Goal: Transaction & Acquisition: Book appointment/travel/reservation

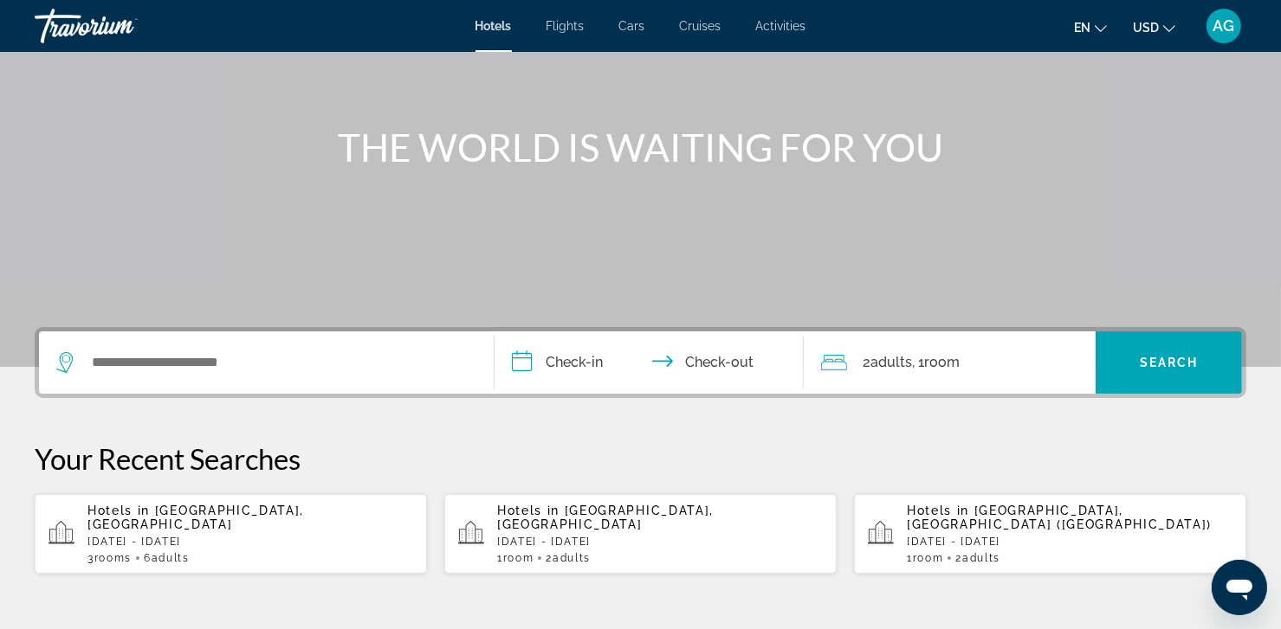
scroll to position [158, 0]
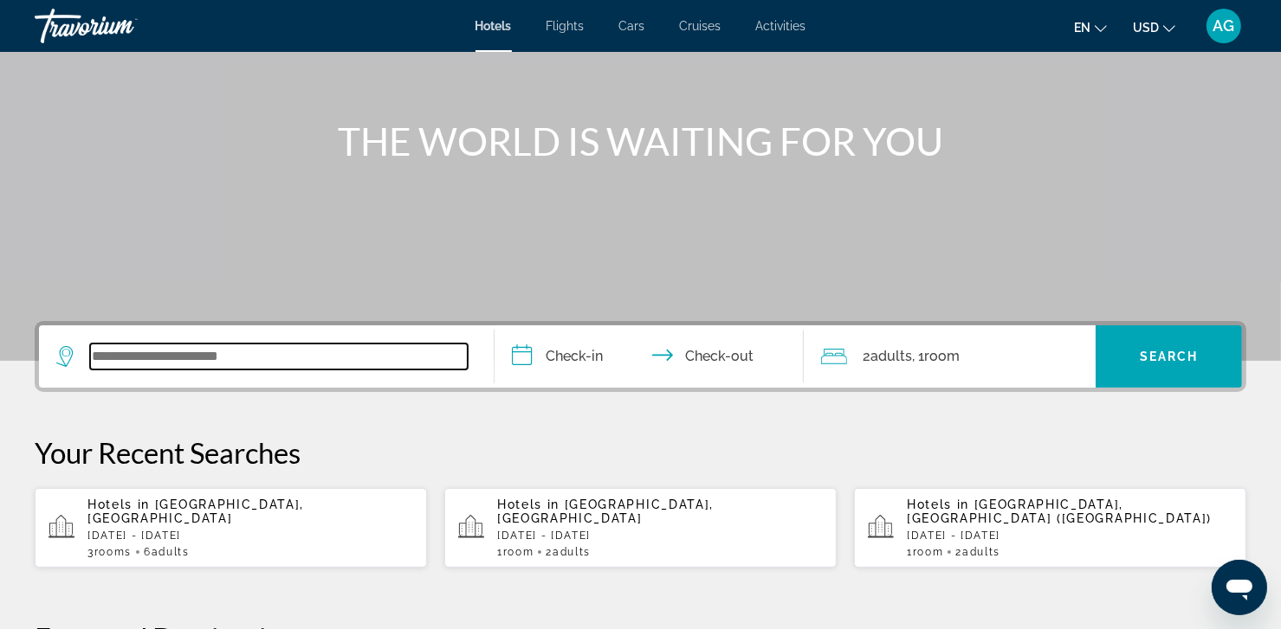
click at [250, 358] on input "Search widget" at bounding box center [279, 357] width 378 height 26
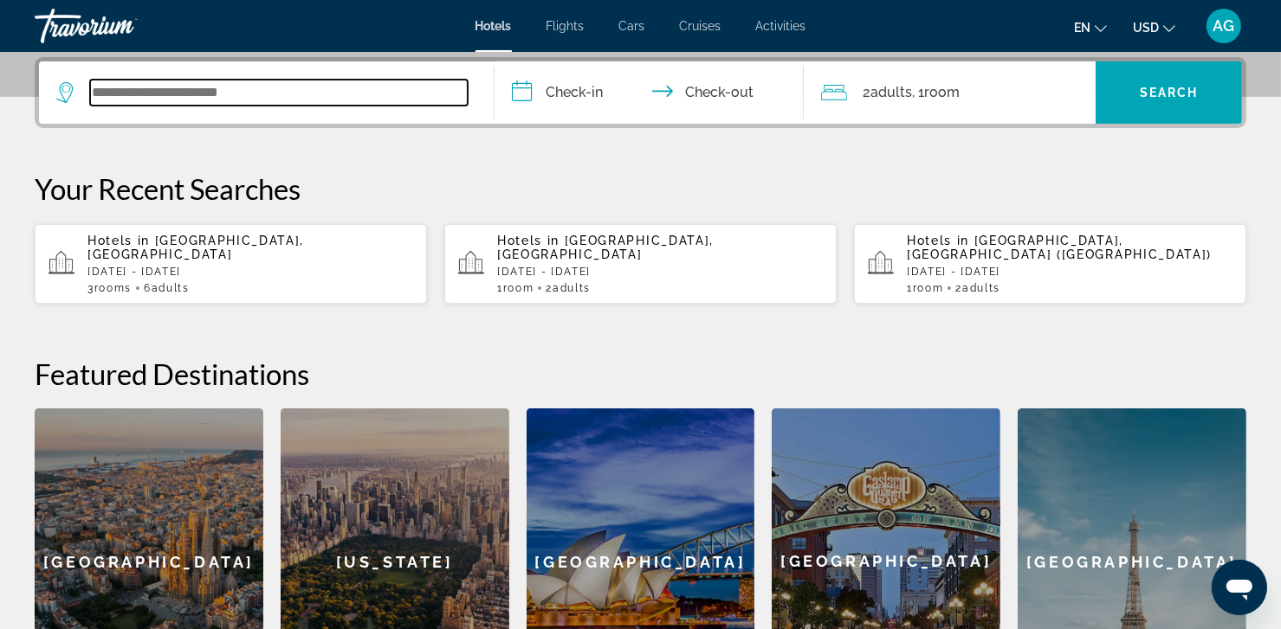
scroll to position [423, 0]
click at [287, 88] on input "Search widget" at bounding box center [279, 93] width 378 height 26
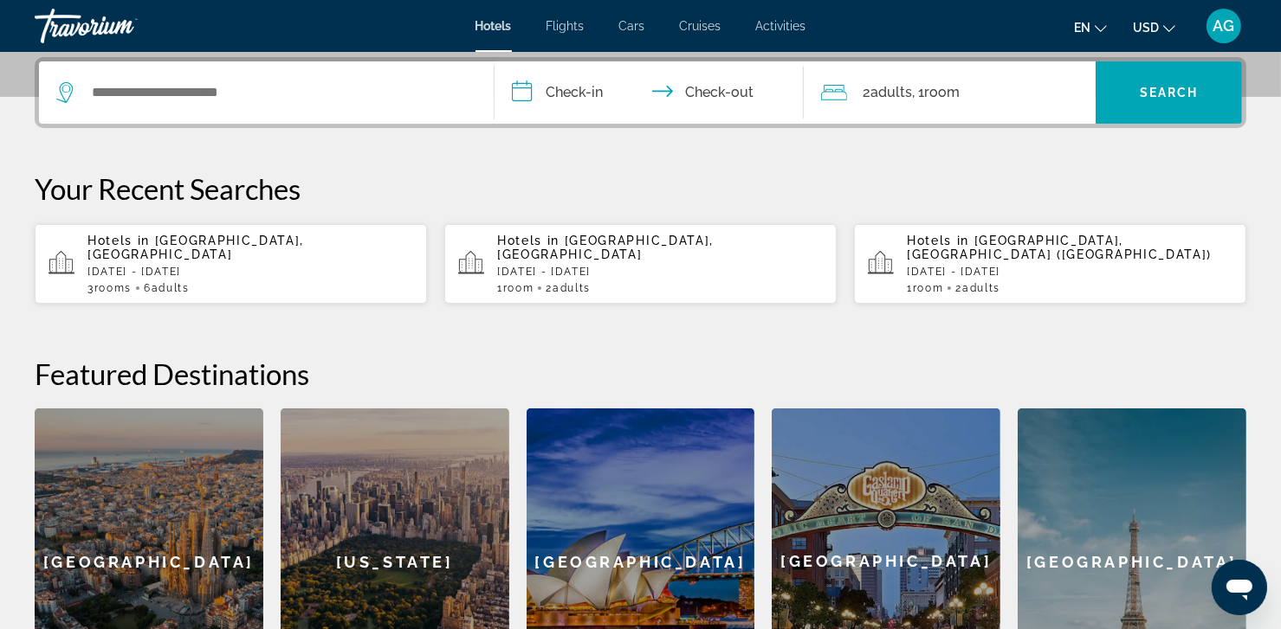
click at [552, 248] on p "Hotels in [GEOGRAPHIC_DATA], [GEOGRAPHIC_DATA]" at bounding box center [660, 248] width 326 height 28
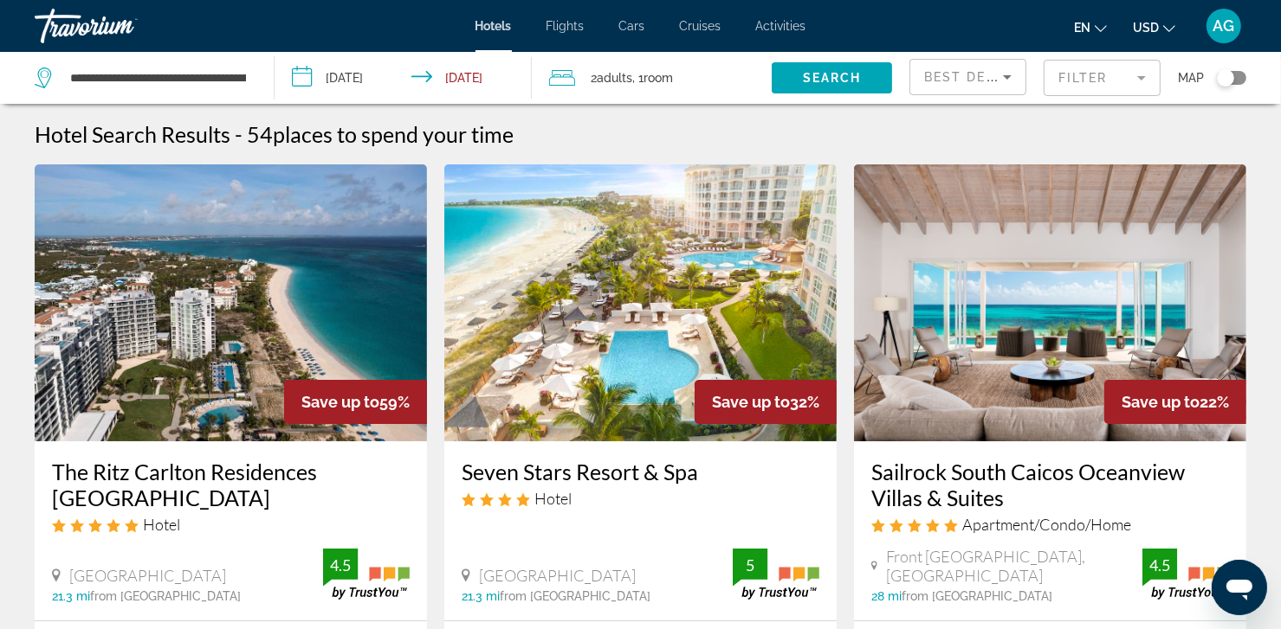
click at [356, 80] on input "**********" at bounding box center [406, 80] width 264 height 57
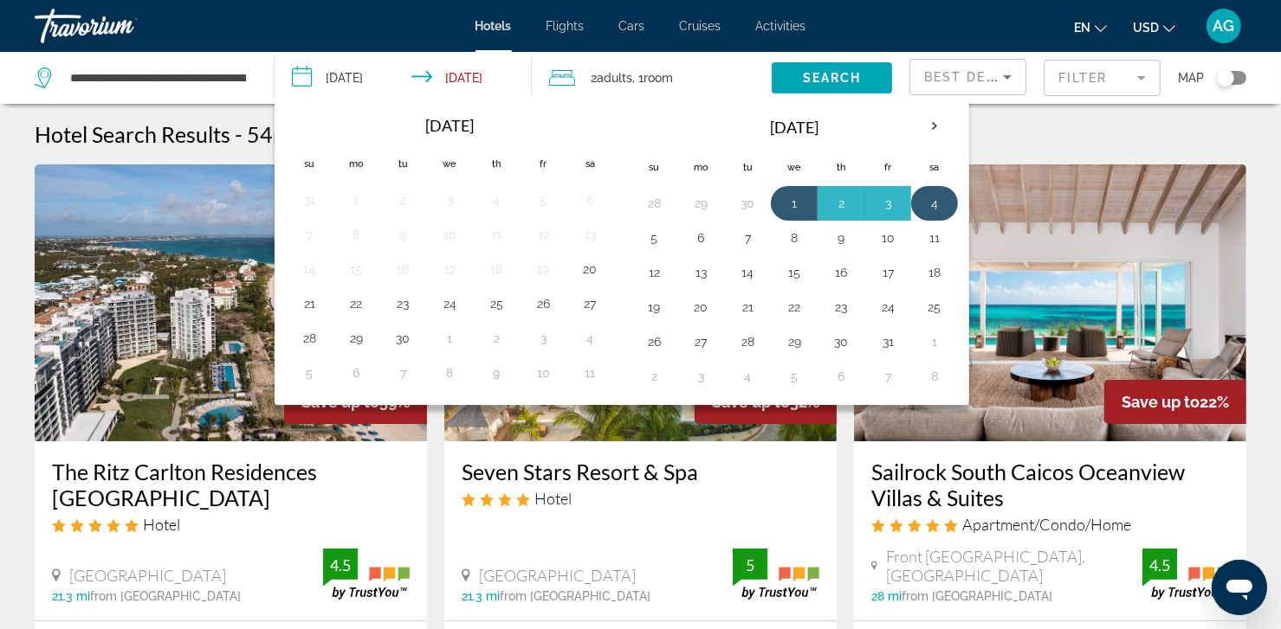
click at [928, 208] on button "4" at bounding box center [934, 203] width 28 height 24
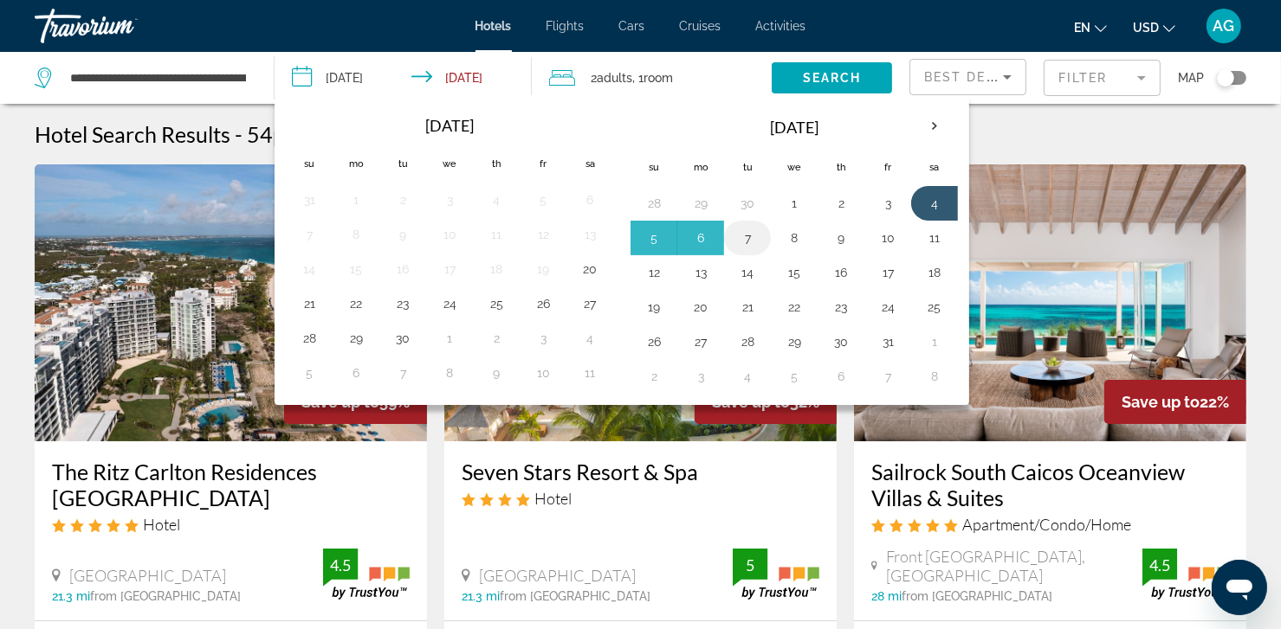
click at [752, 236] on button "7" at bounding box center [747, 238] width 28 height 24
type input "**********"
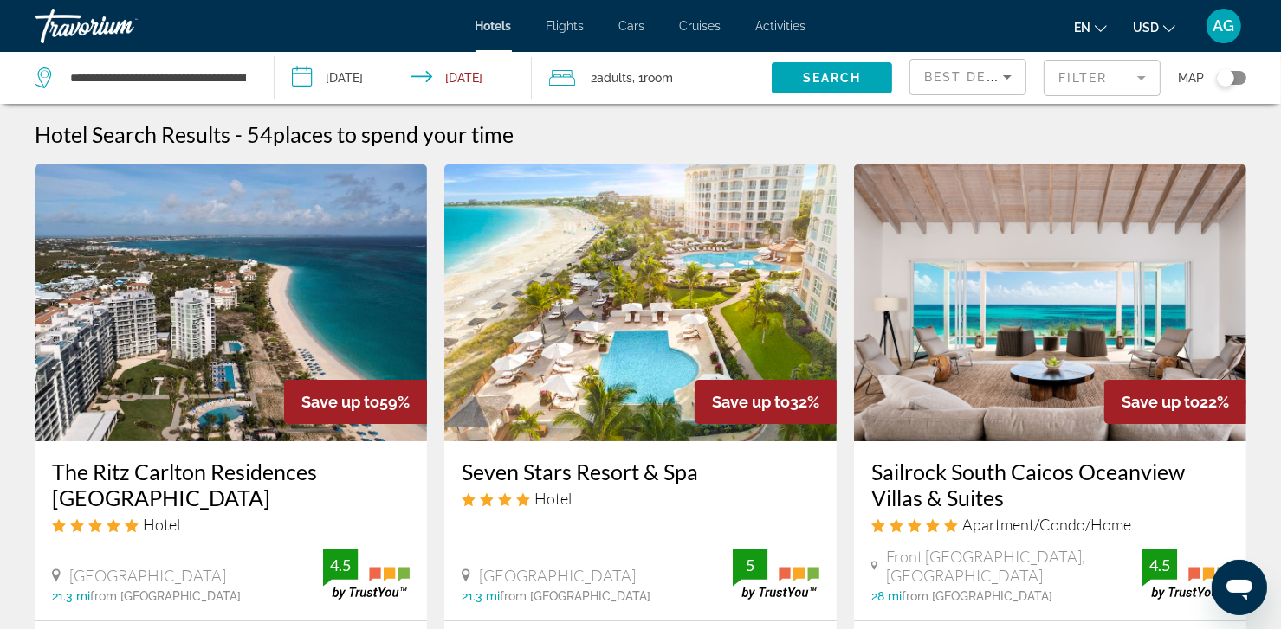
click at [749, 77] on div "2 Adult Adults , 1 Room rooms" at bounding box center [660, 78] width 223 height 24
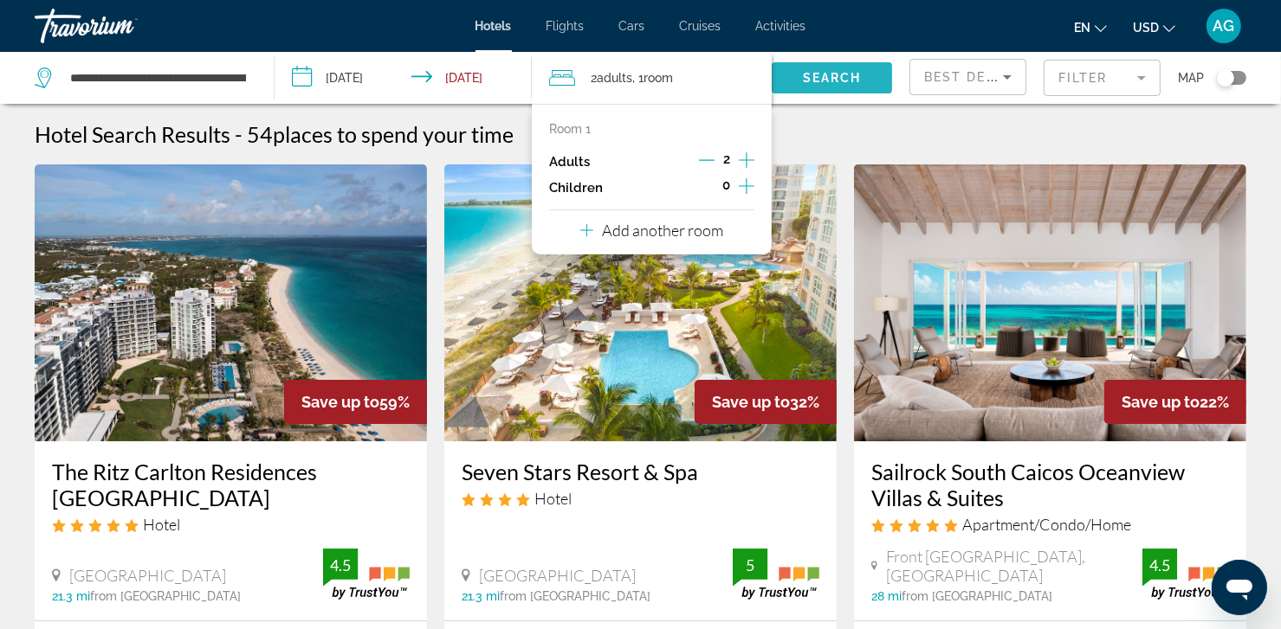
click at [828, 75] on span "Search" at bounding box center [832, 78] width 59 height 14
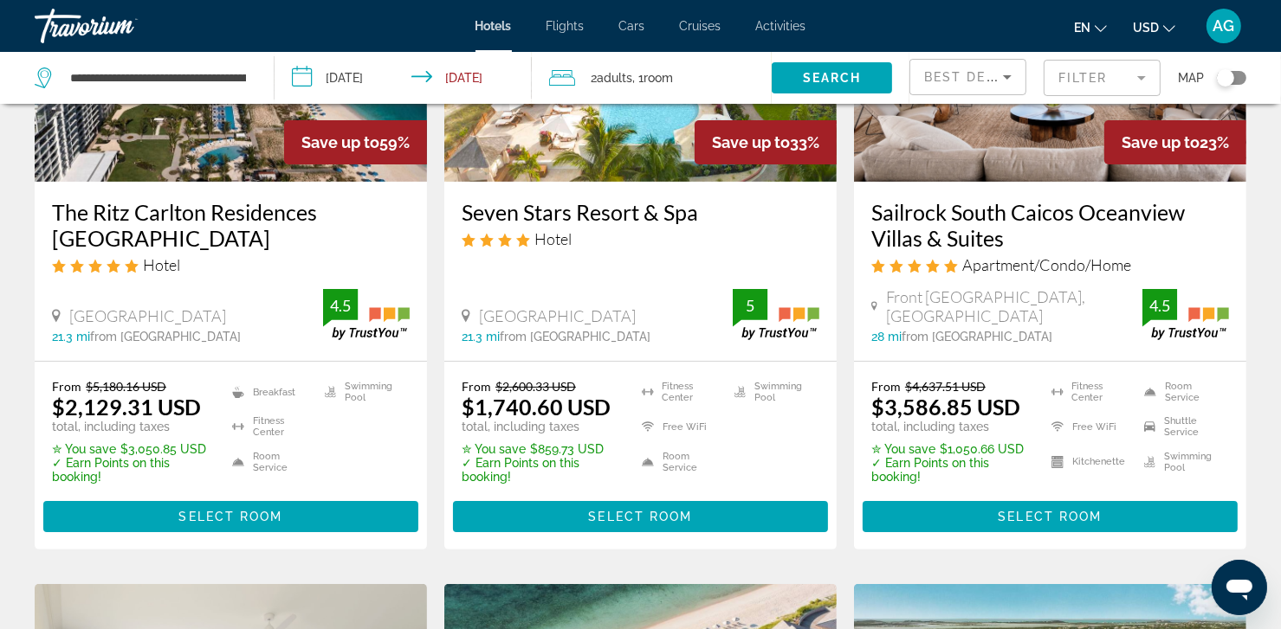
scroll to position [285, 0]
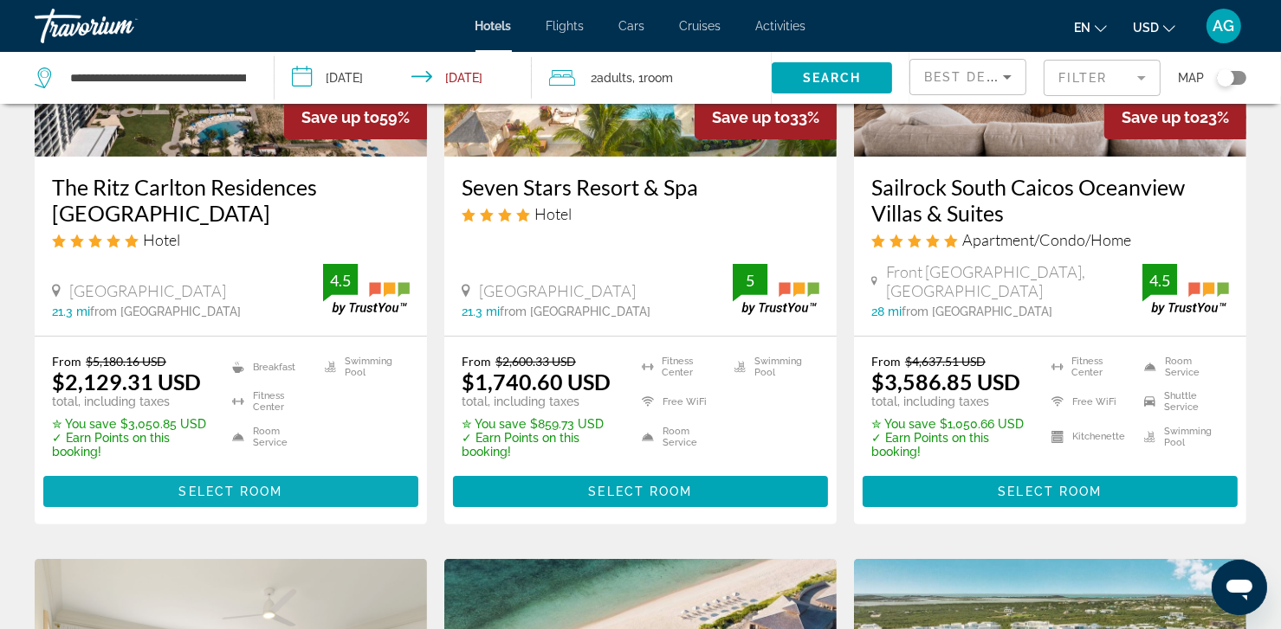
click at [231, 485] on span "Select Room" at bounding box center [230, 492] width 104 height 14
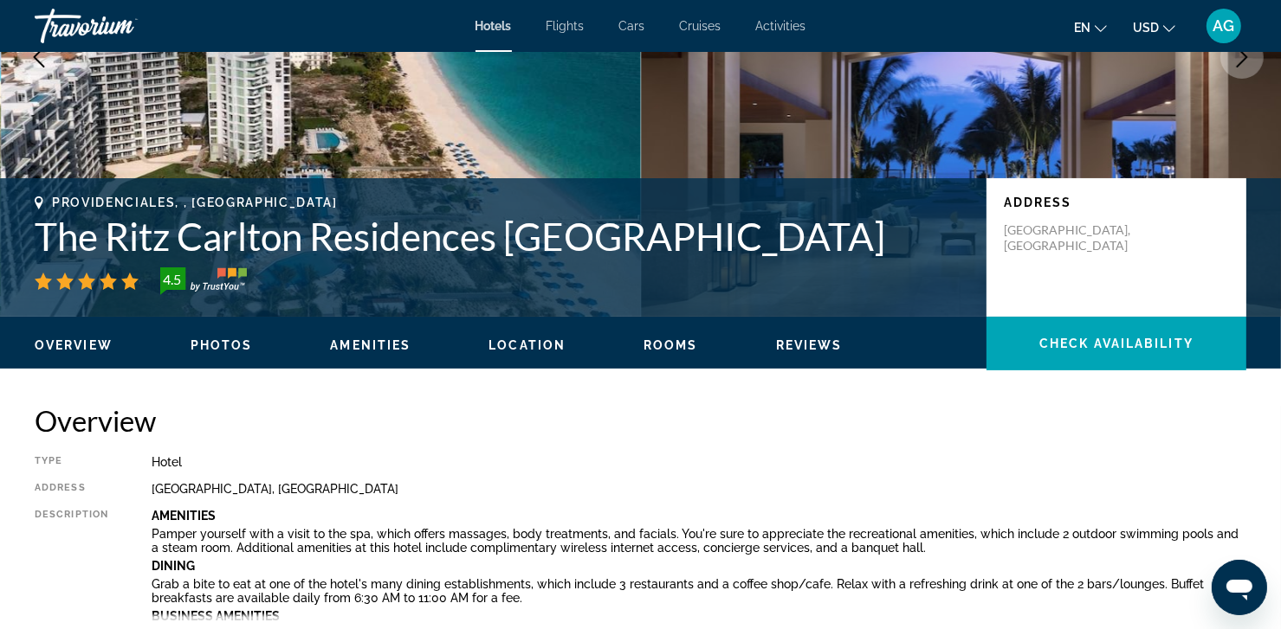
scroll to position [242, 0]
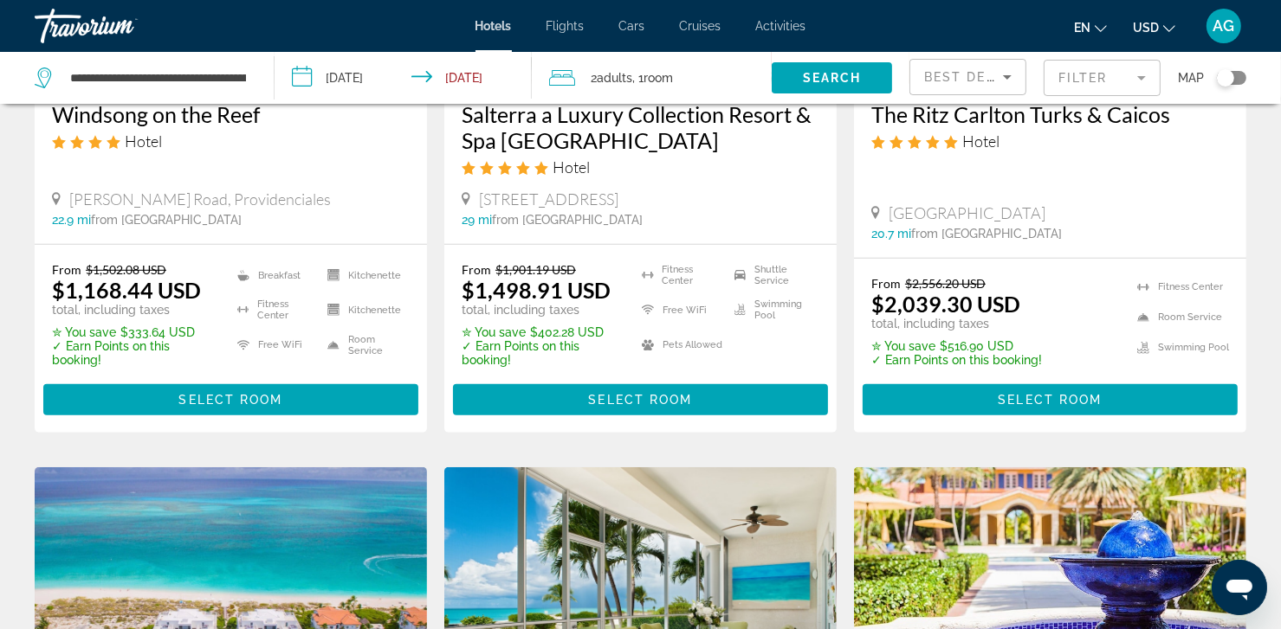
scroll to position [1039, 0]
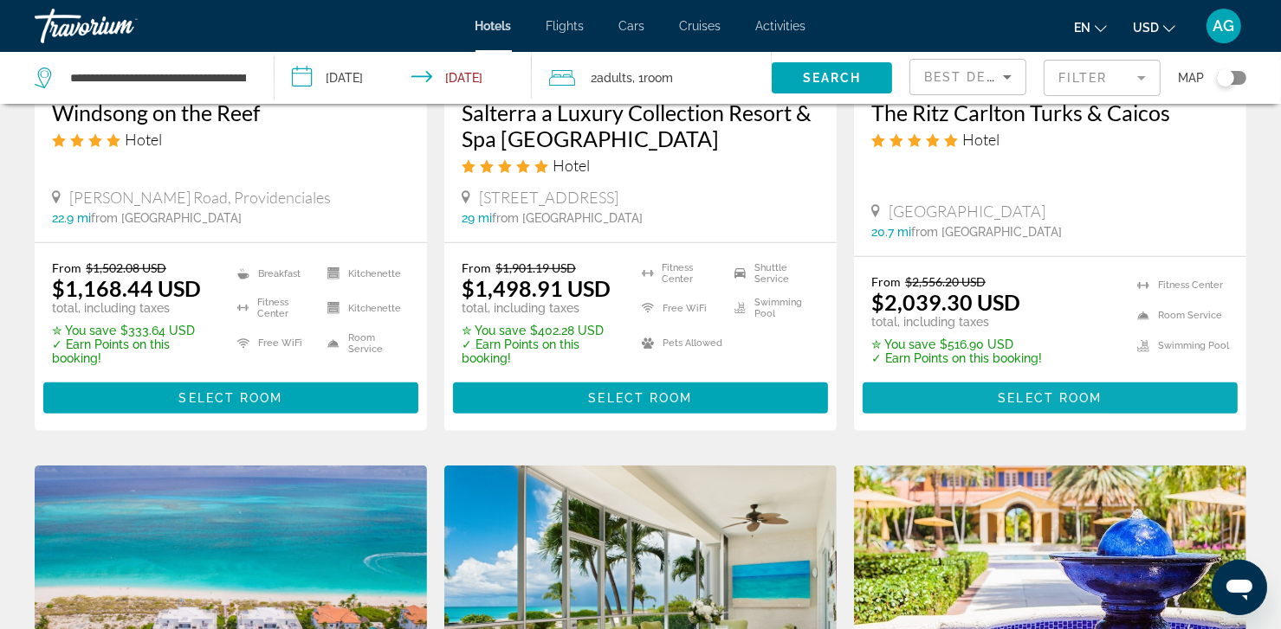
click at [1061, 397] on span "Select Room" at bounding box center [1049, 398] width 104 height 14
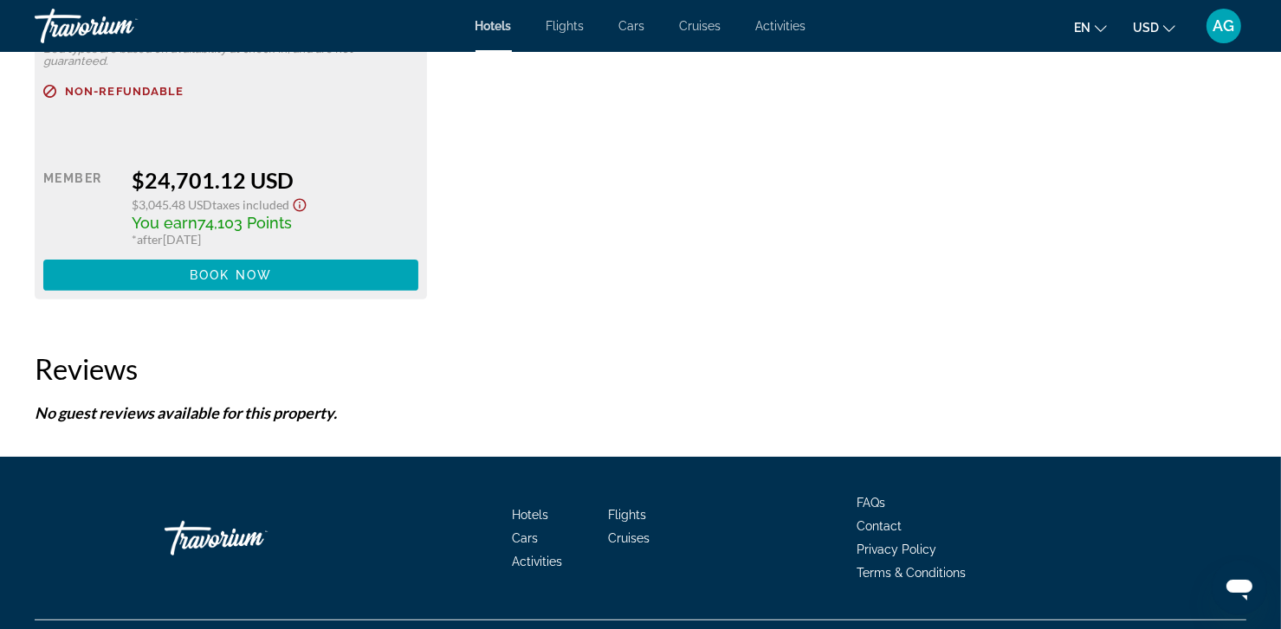
scroll to position [6962, 0]
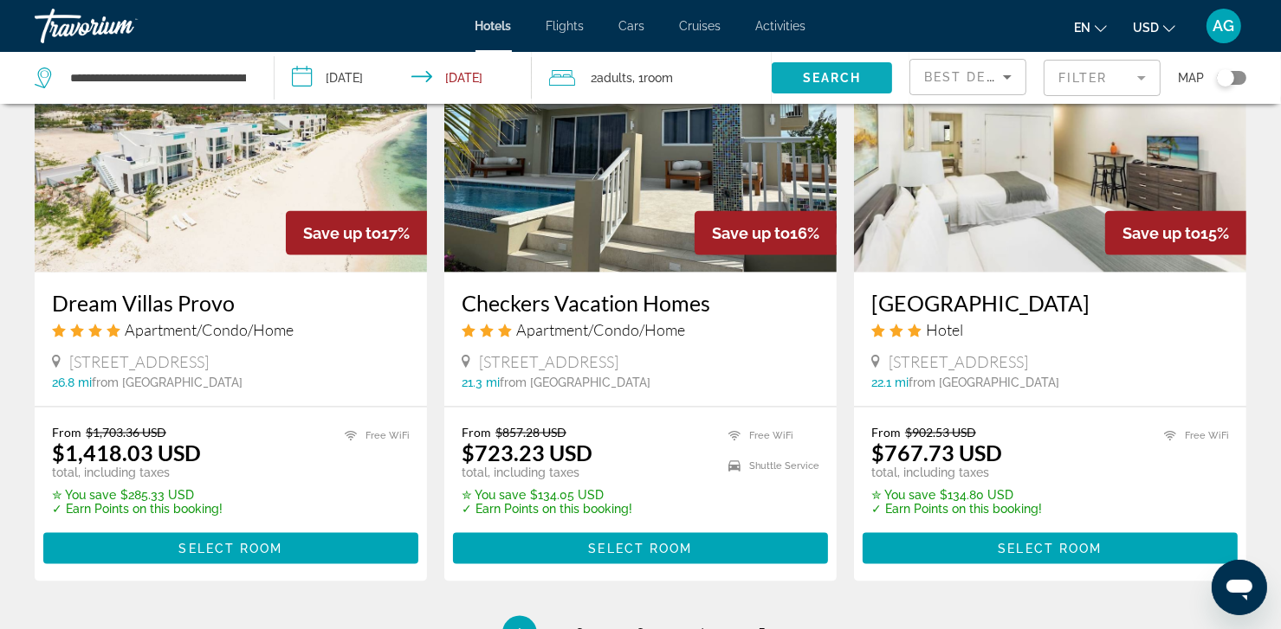
scroll to position [2217, 0]
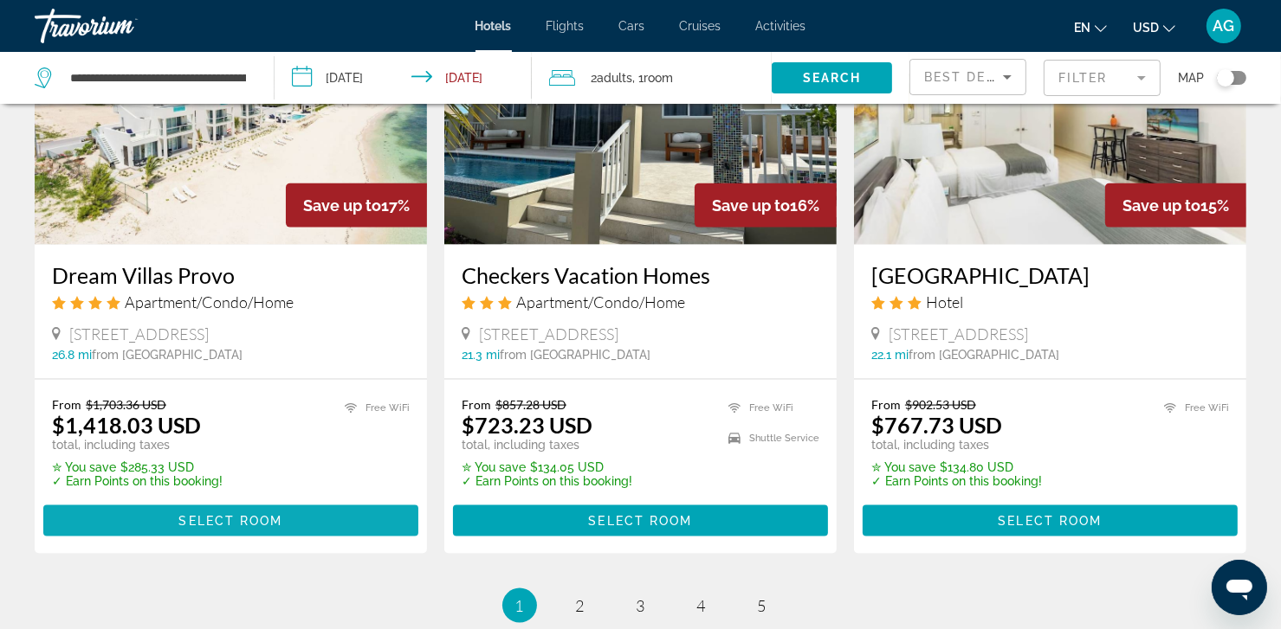
click at [250, 514] on span "Select Room" at bounding box center [230, 521] width 104 height 14
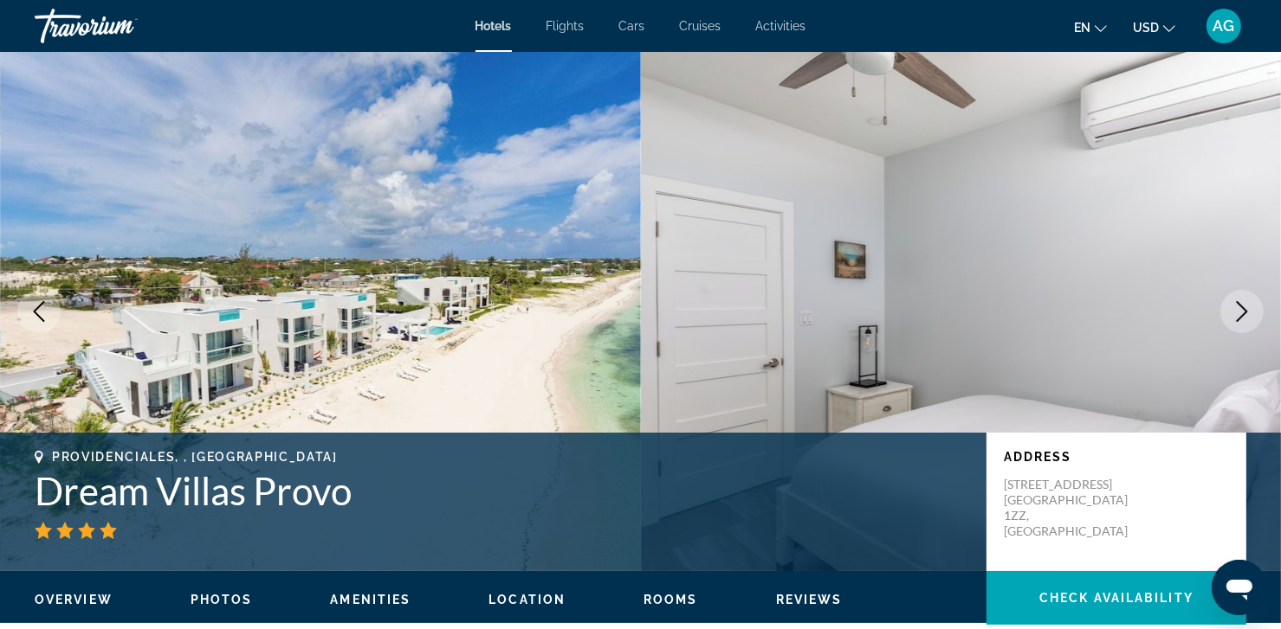
click at [1237, 314] on icon "Next image" at bounding box center [1241, 311] width 21 height 21
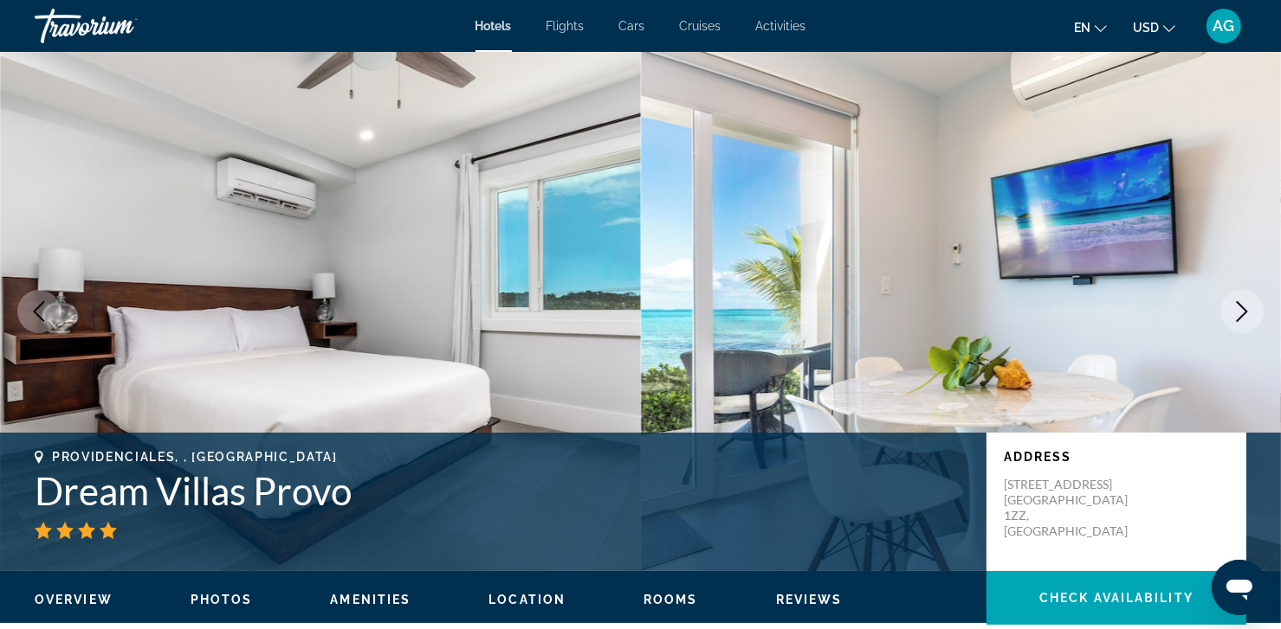
click at [1238, 314] on icon "Next image" at bounding box center [1241, 311] width 21 height 21
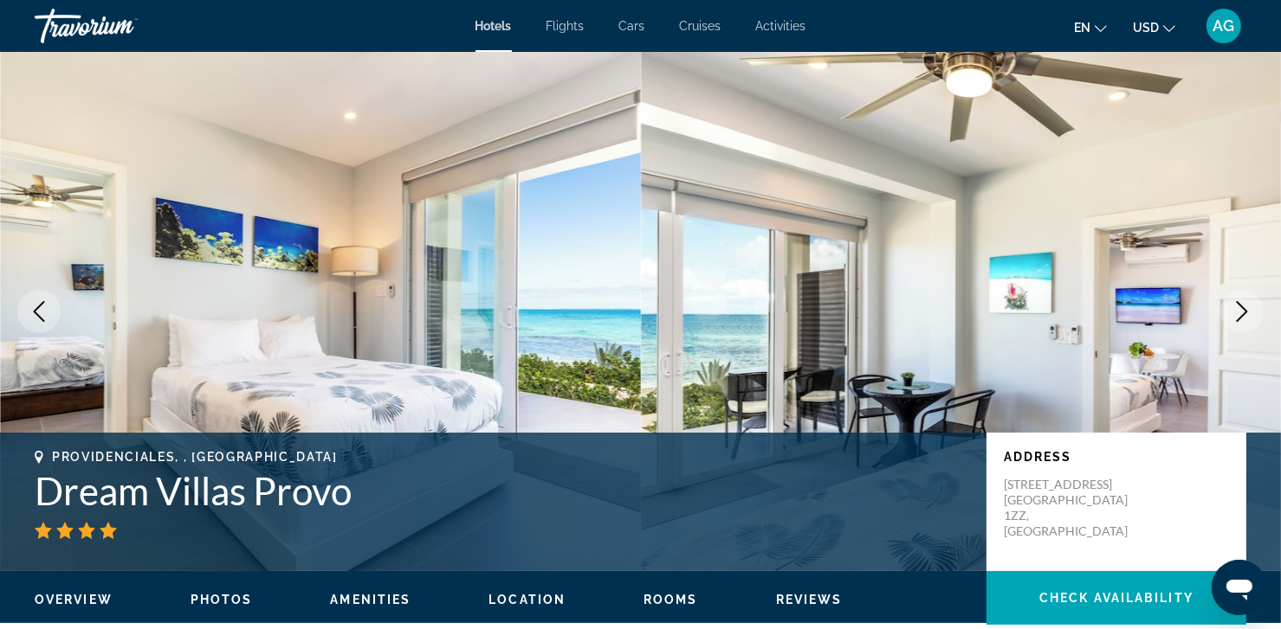
click at [1240, 316] on icon "Next image" at bounding box center [1241, 311] width 21 height 21
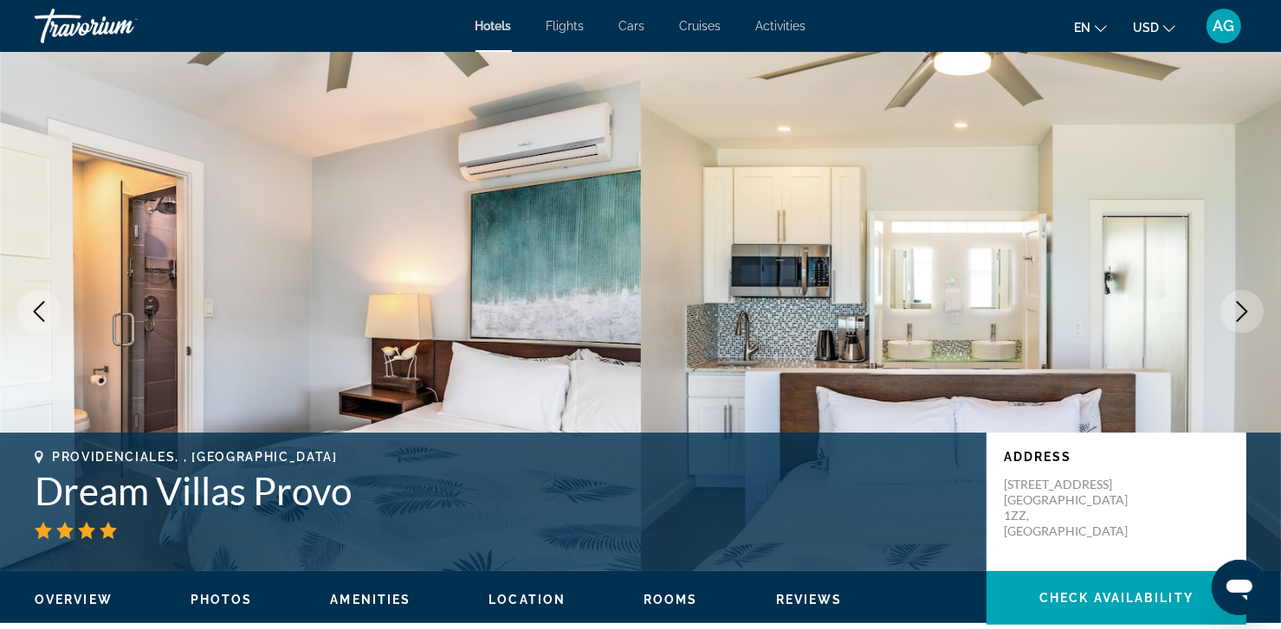
click at [1241, 316] on icon "Next image" at bounding box center [1241, 311] width 11 height 21
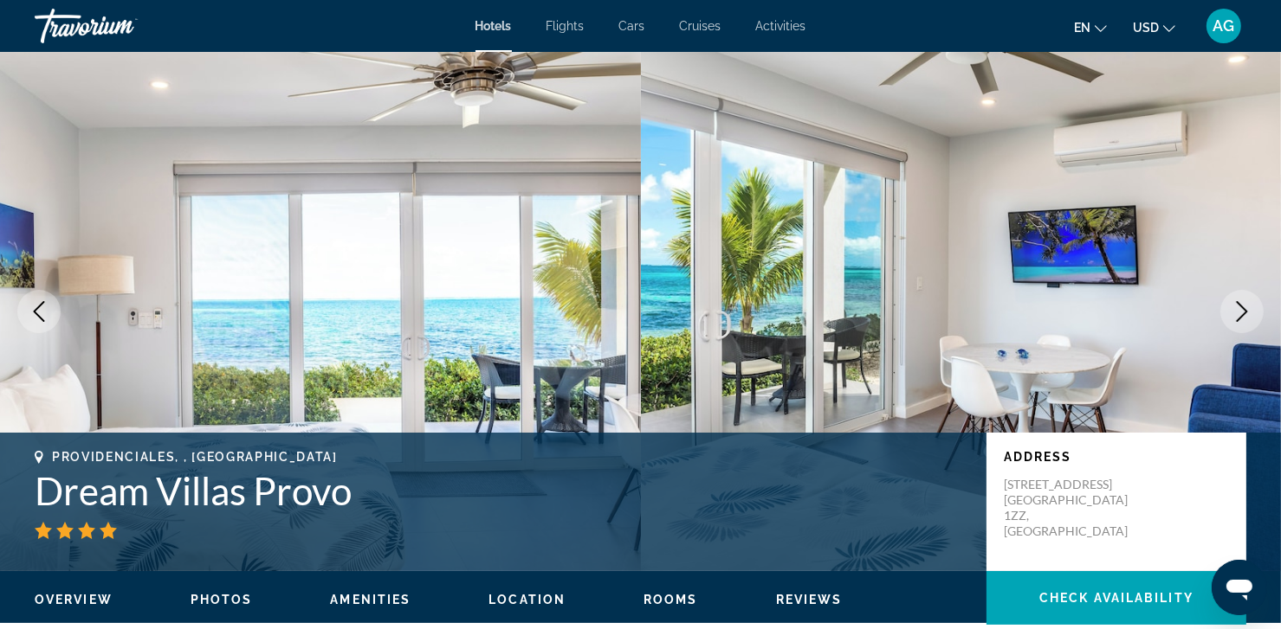
click at [1241, 316] on icon "Next image" at bounding box center [1241, 311] width 11 height 21
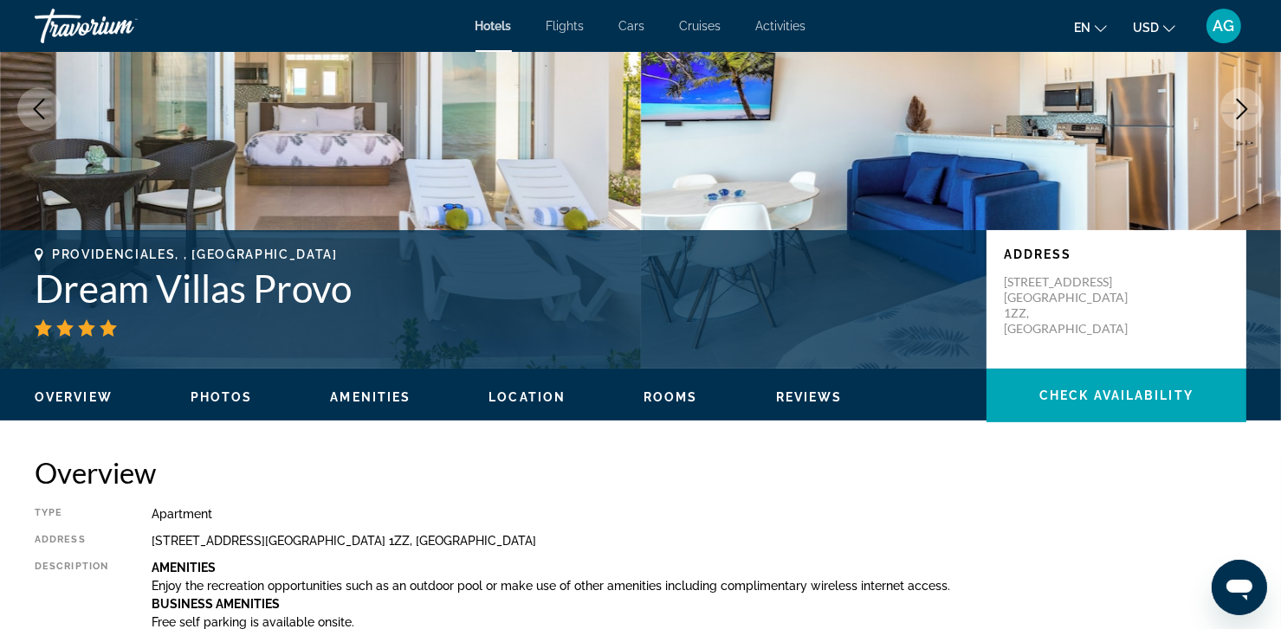
scroll to position [187, 0]
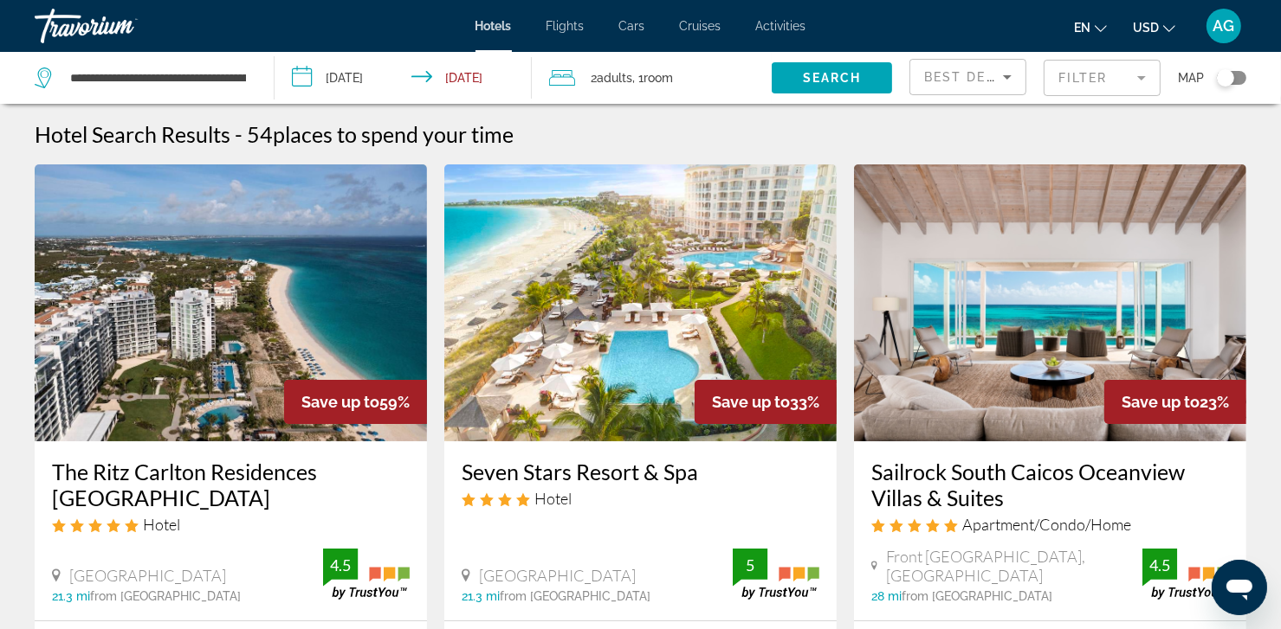
click at [1133, 80] on mat-form-field "Filter" at bounding box center [1101, 78] width 117 height 36
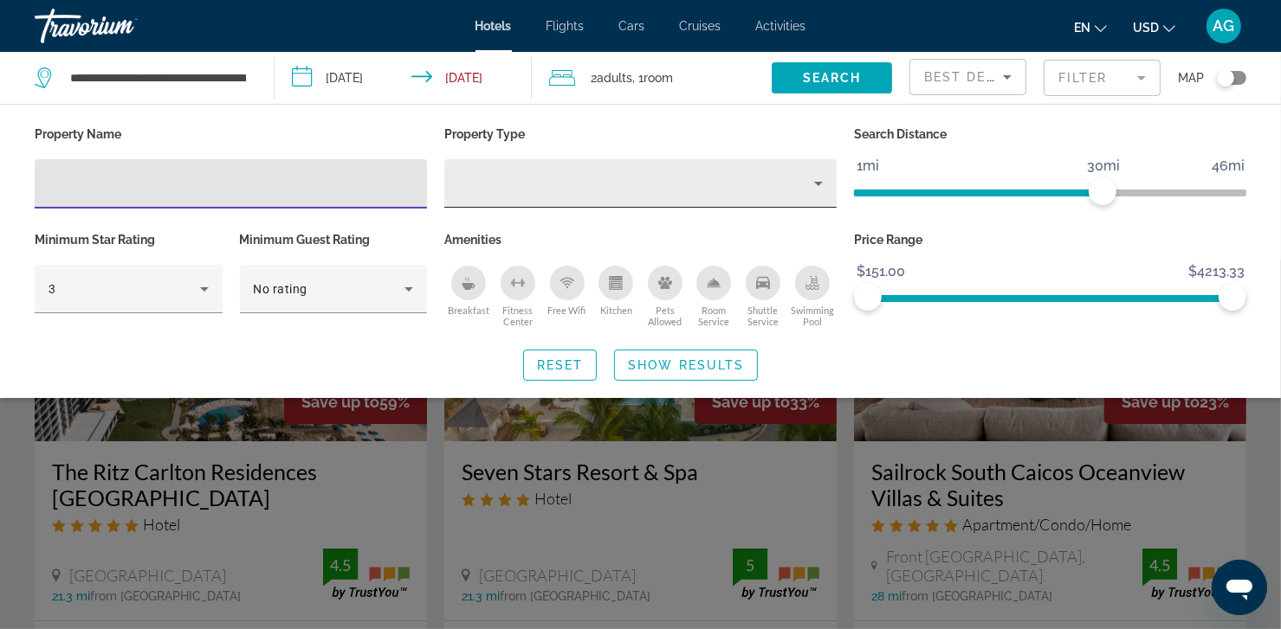
click at [819, 185] on icon "Property type" at bounding box center [818, 183] width 21 height 21
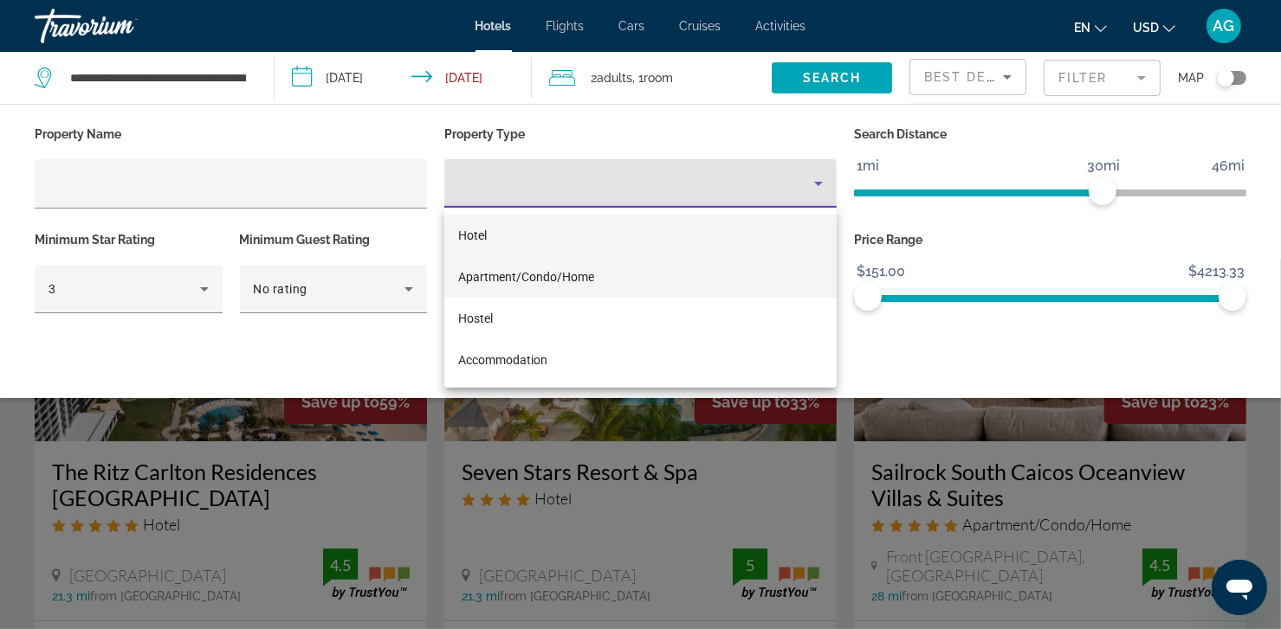
click at [542, 282] on span "Apartment/Condo/Home" at bounding box center [526, 277] width 136 height 14
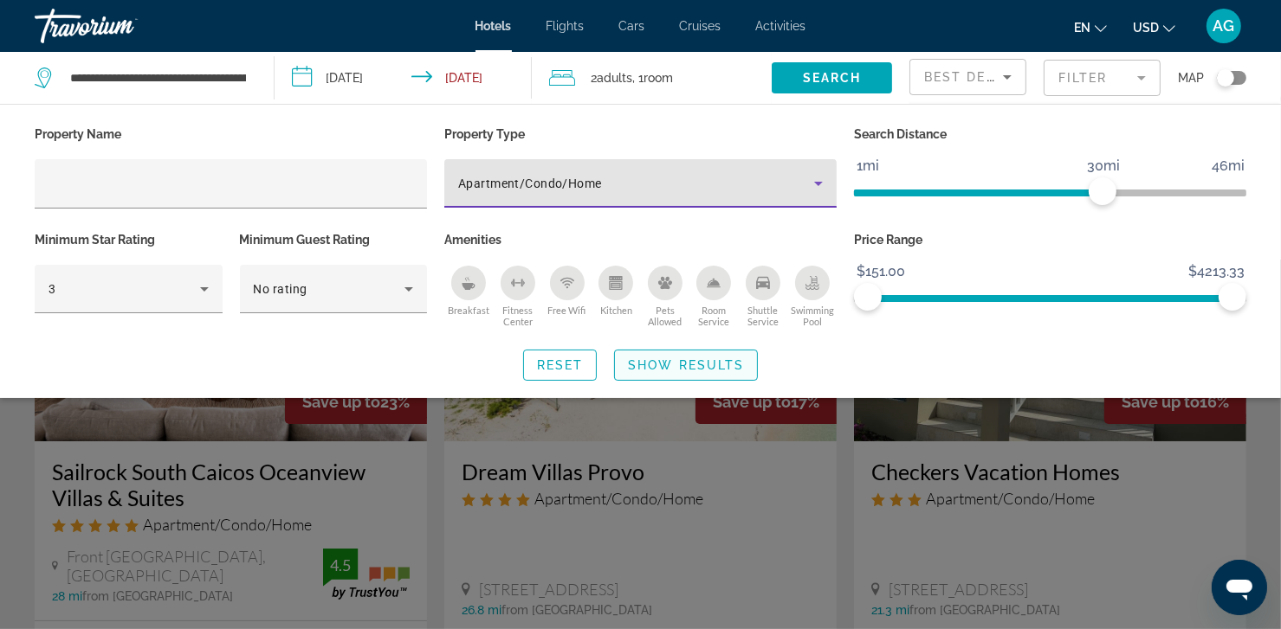
click at [688, 362] on span "Show Results" at bounding box center [686, 365] width 116 height 14
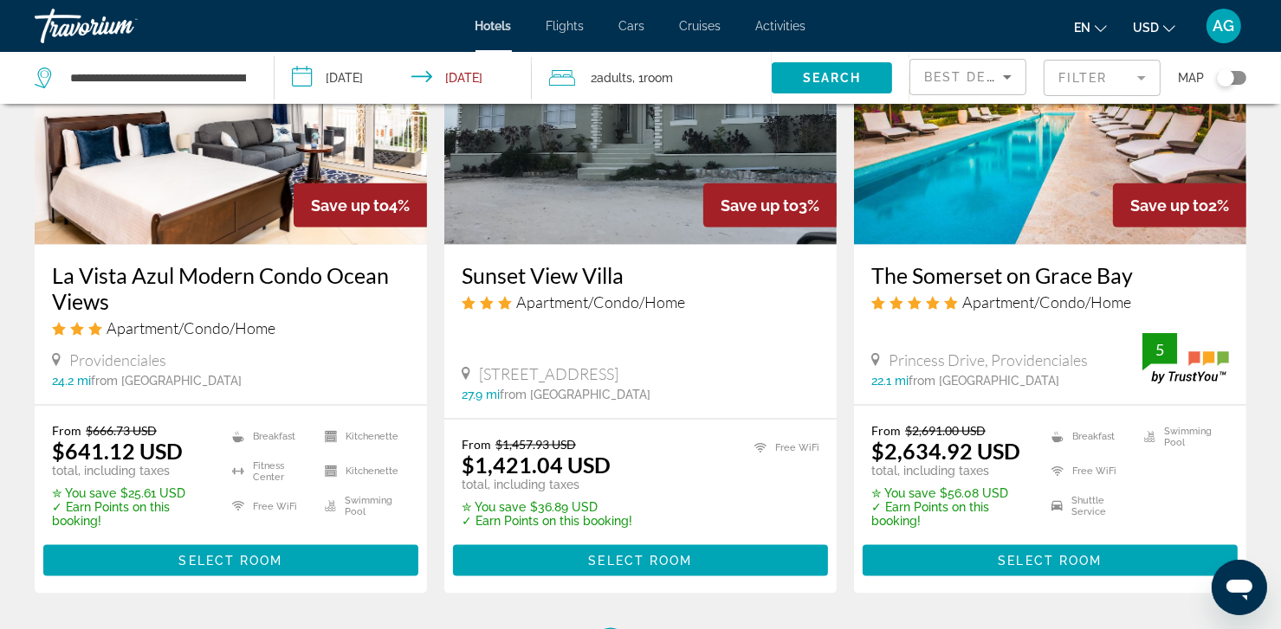
scroll to position [2216, 0]
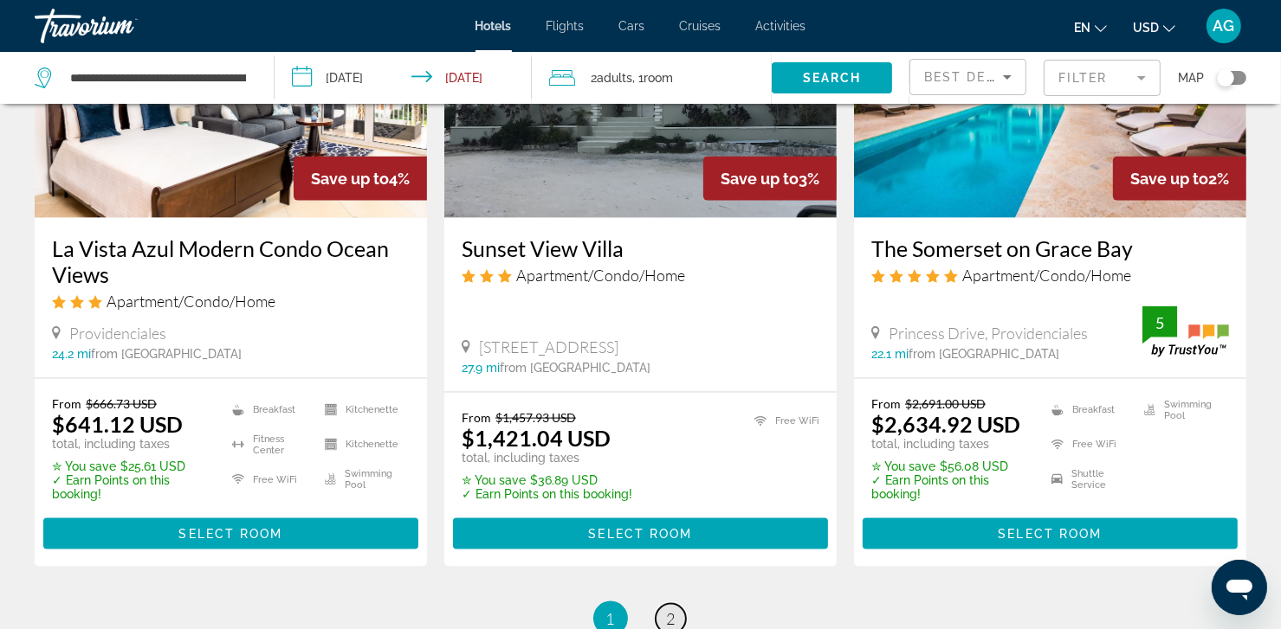
click at [671, 618] on span "2" at bounding box center [671, 619] width 9 height 19
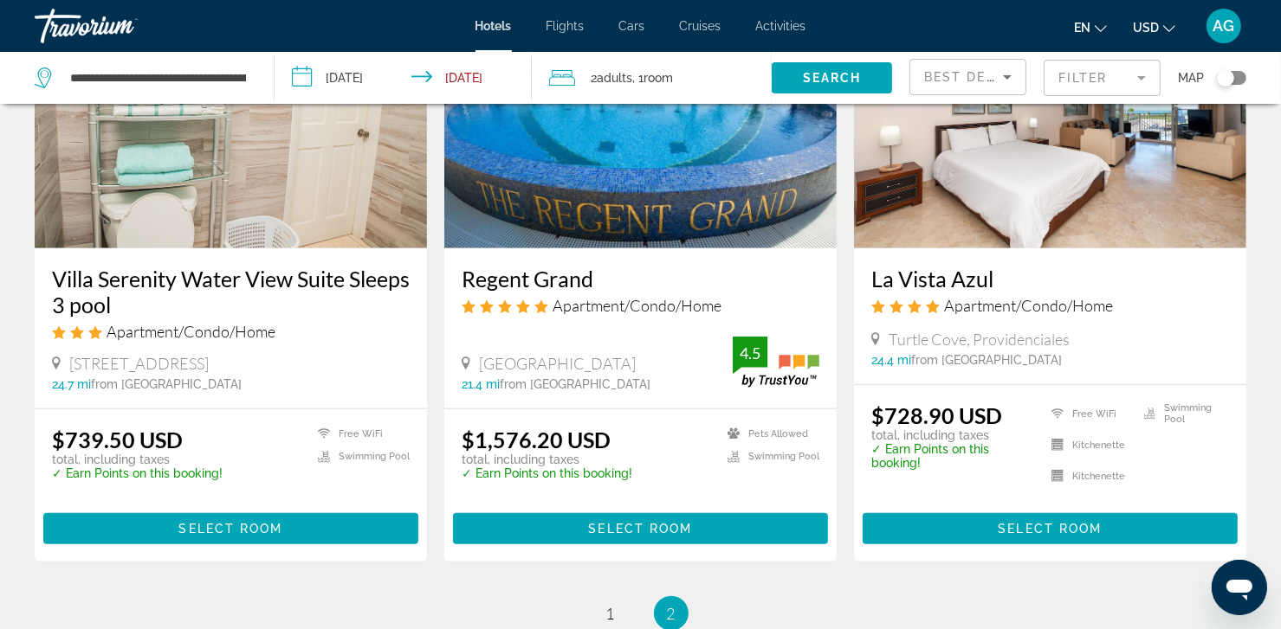
scroll to position [1455, 0]
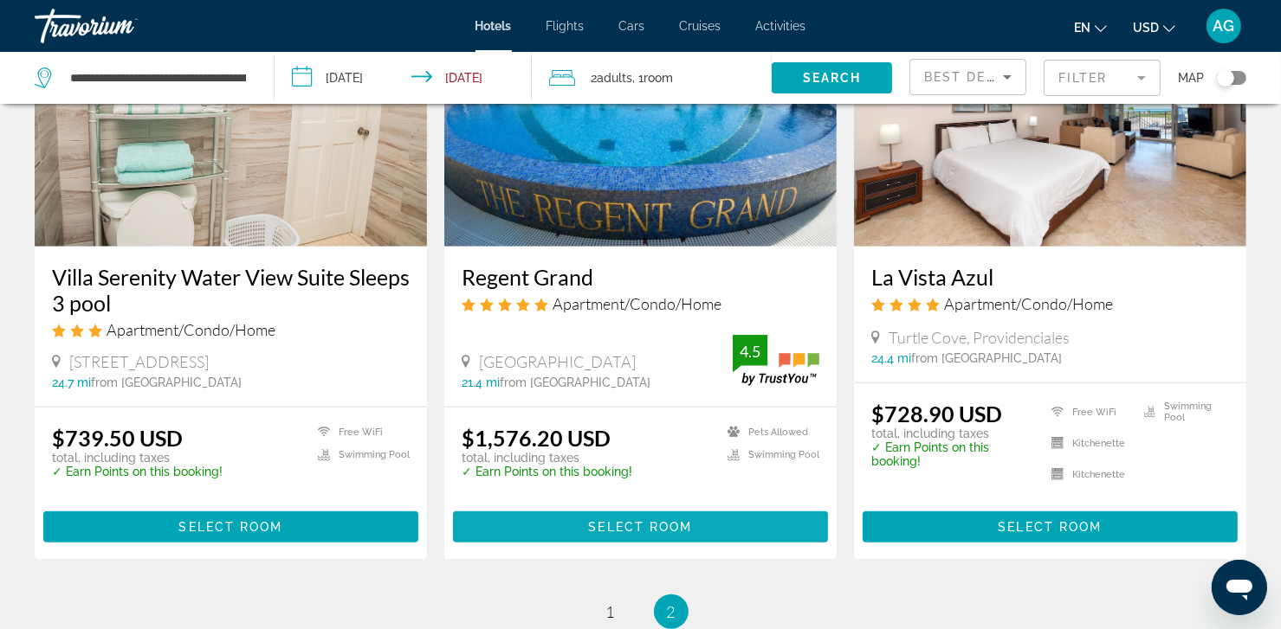
click at [651, 530] on span "Main content" at bounding box center [640, 528] width 375 height 42
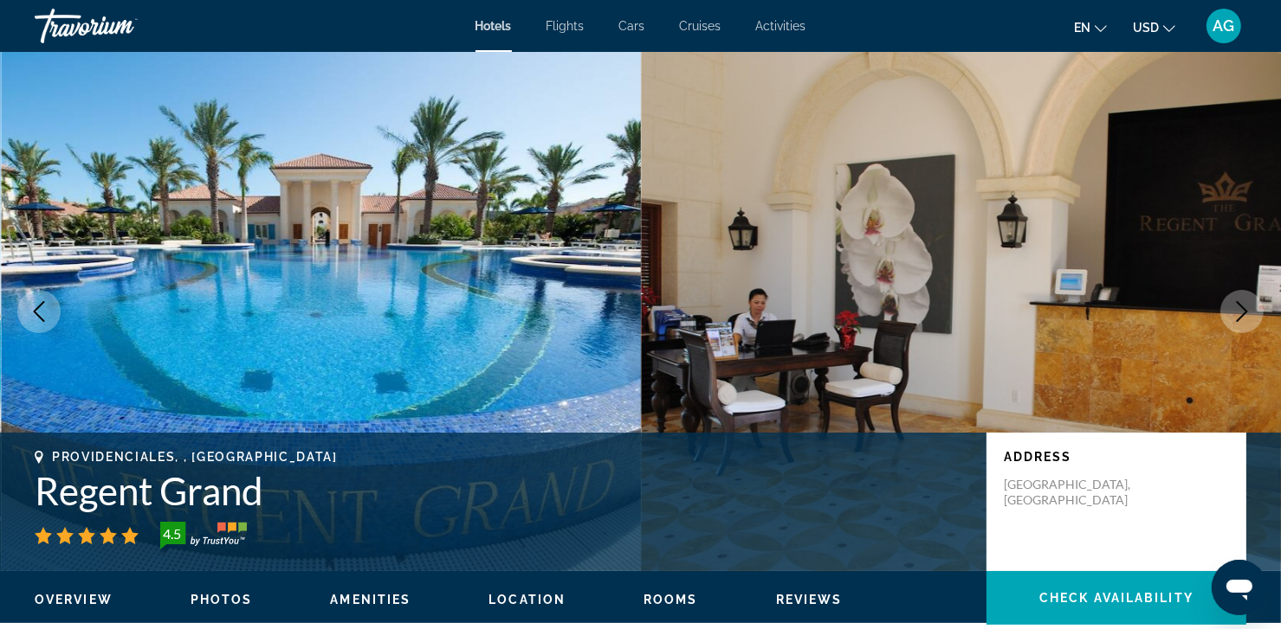
click at [1246, 315] on icon "Next image" at bounding box center [1241, 311] width 21 height 21
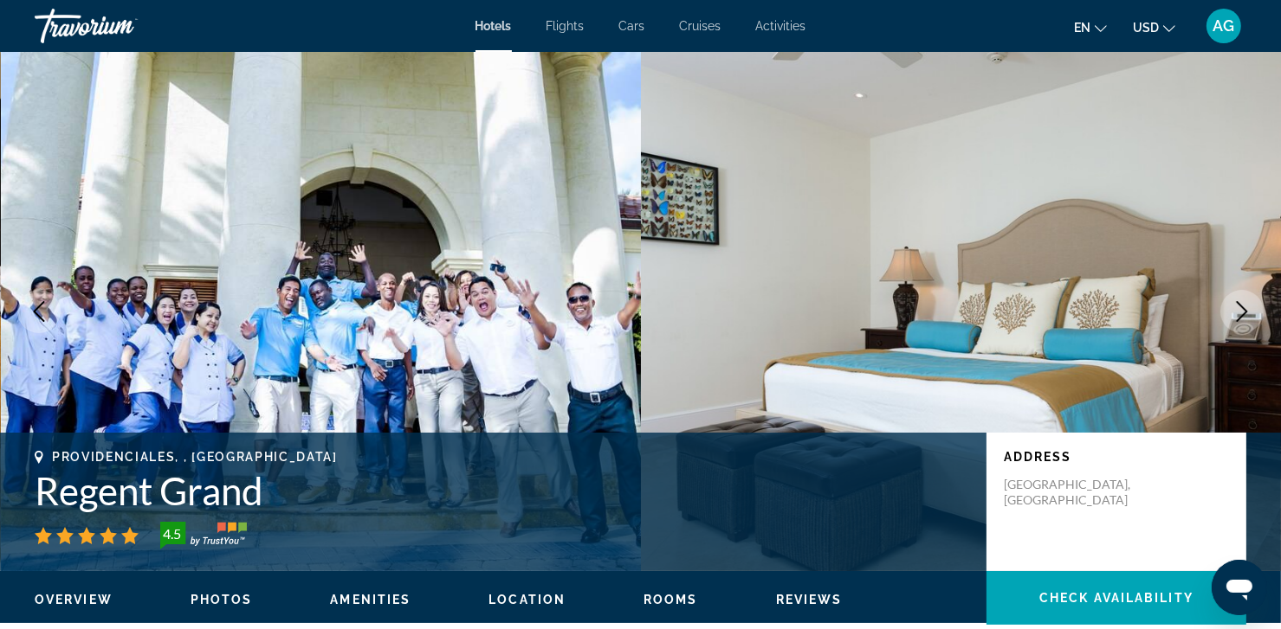
click at [1249, 317] on icon "Next image" at bounding box center [1241, 311] width 21 height 21
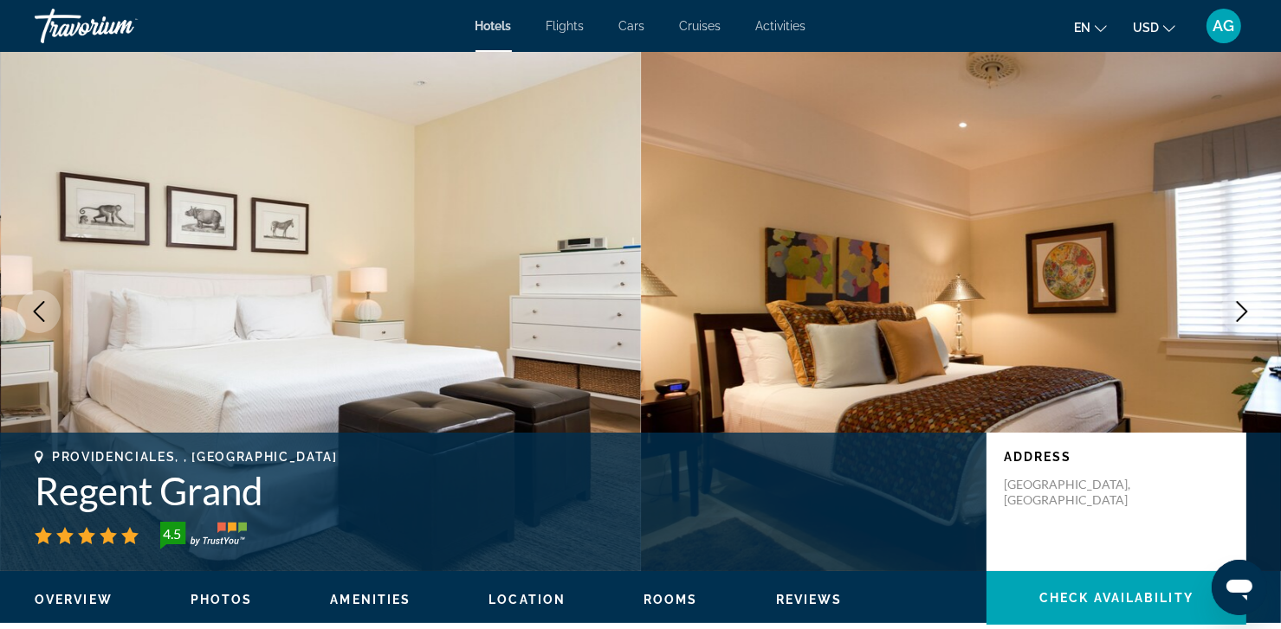
click at [1249, 318] on icon "Next image" at bounding box center [1241, 311] width 21 height 21
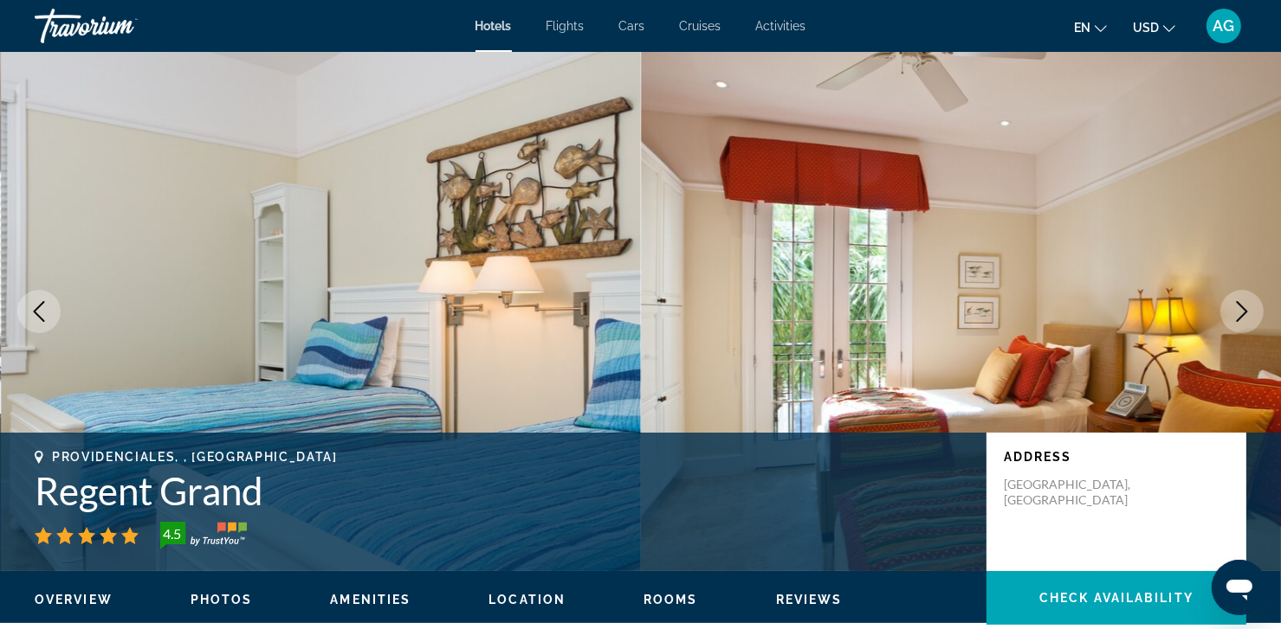
click at [1245, 313] on icon "Next image" at bounding box center [1241, 311] width 11 height 21
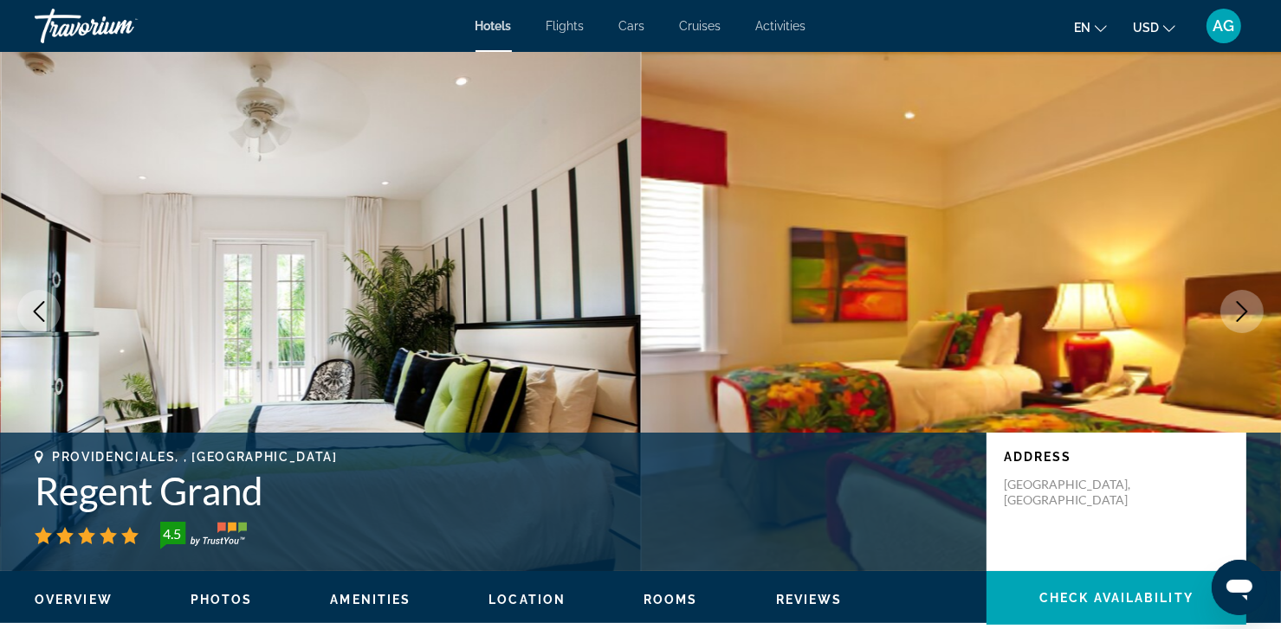
click at [1247, 316] on icon "Next image" at bounding box center [1241, 311] width 21 height 21
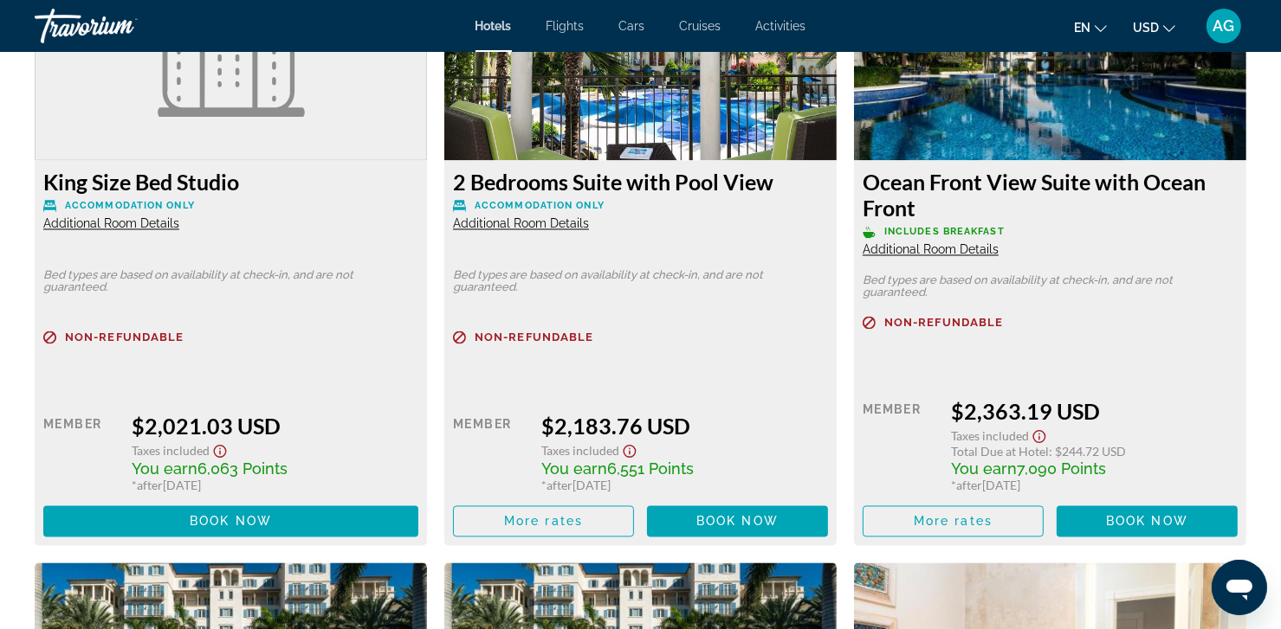
scroll to position [3103, 0]
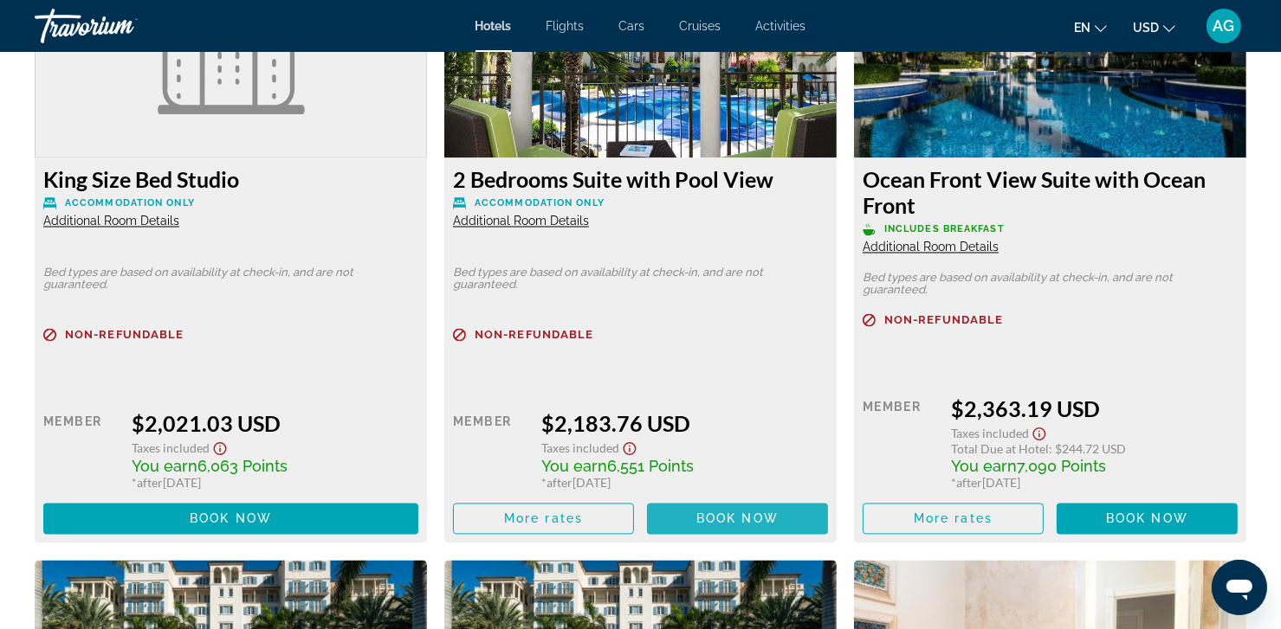
click at [722, 525] on span "Book now" at bounding box center [737, 520] width 82 height 14
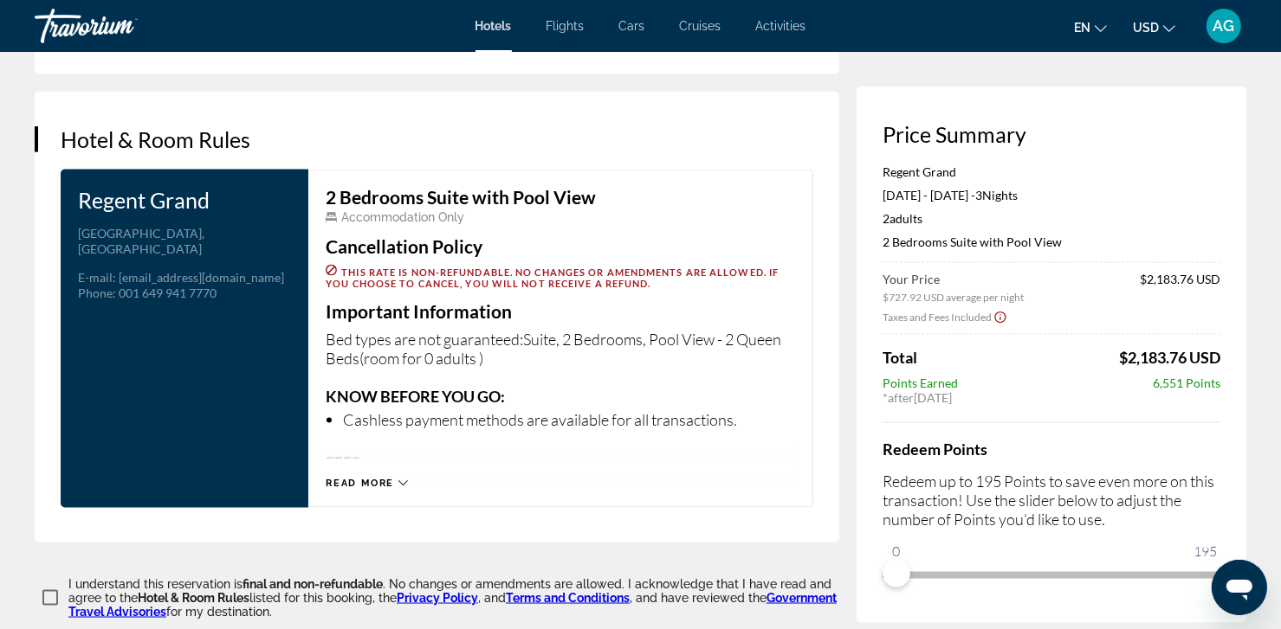
scroll to position [2598, 0]
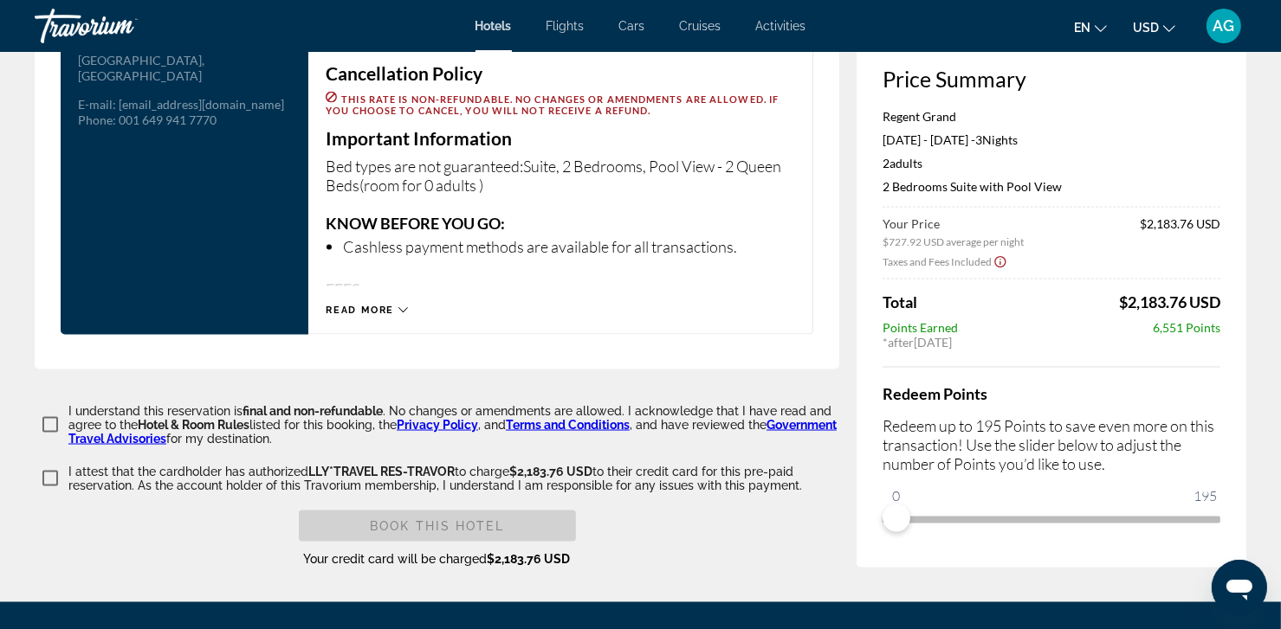
click at [402, 310] on icon "Main content" at bounding box center [403, 311] width 10 height 10
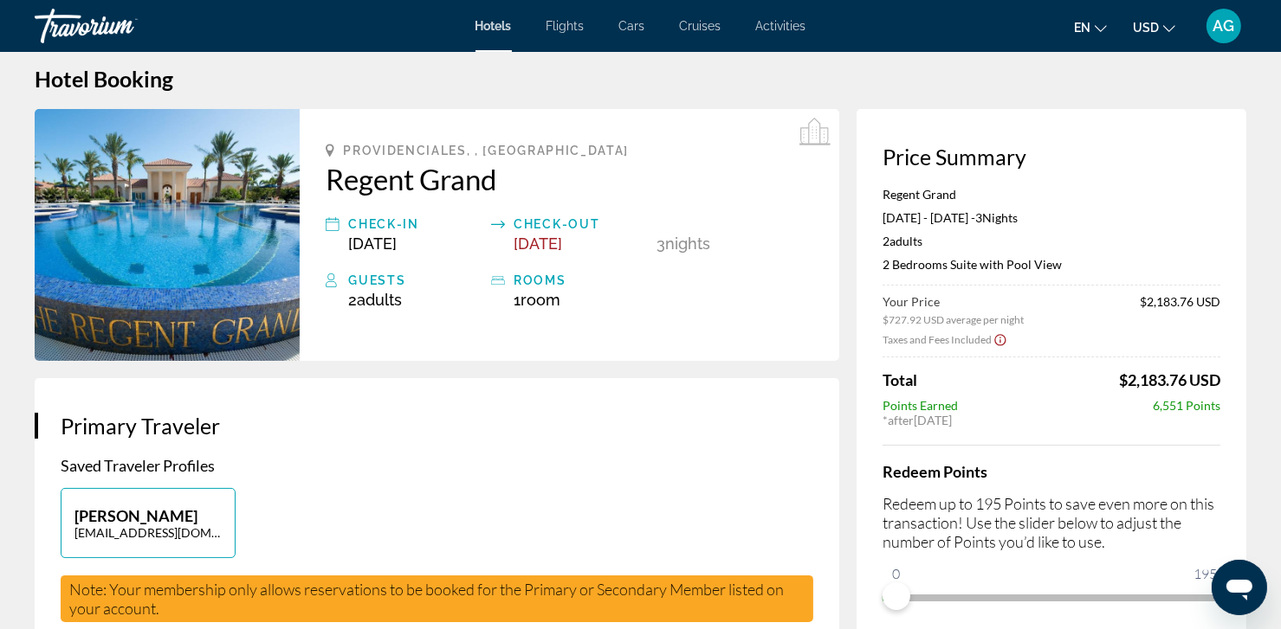
scroll to position [0, 0]
